Goal: Task Accomplishment & Management: Manage account settings

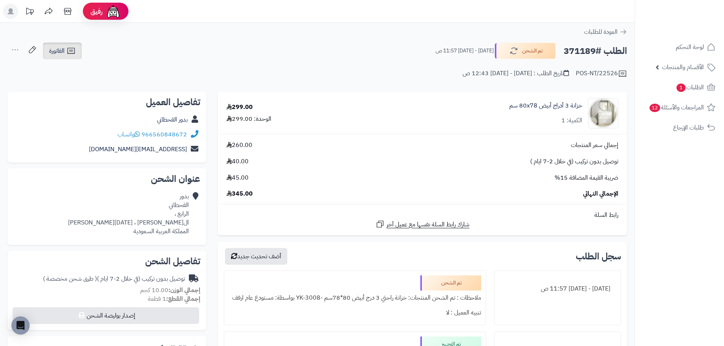
click at [63, 53] on span "الفاتورة" at bounding box center [57, 50] width 16 height 9
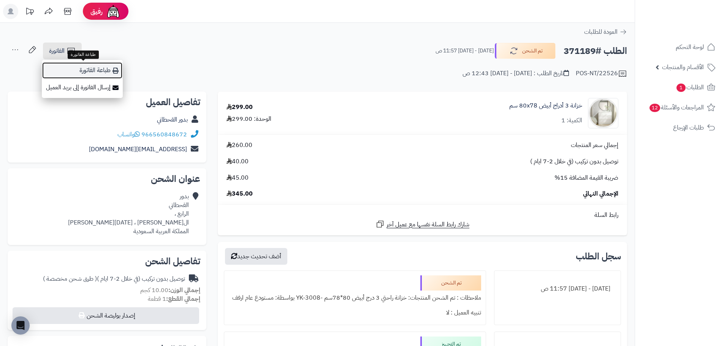
click at [89, 69] on link "طباعة الفاتورة" at bounding box center [82, 70] width 81 height 17
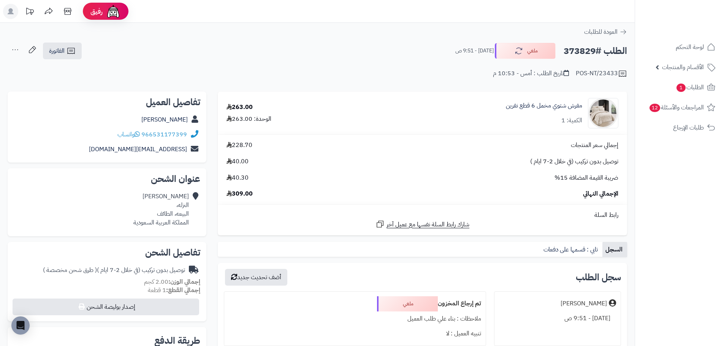
click at [582, 52] on h2 "الطلب #373829" at bounding box center [595, 51] width 63 height 16
copy h2 "373829"
